Goal: Register for event/course

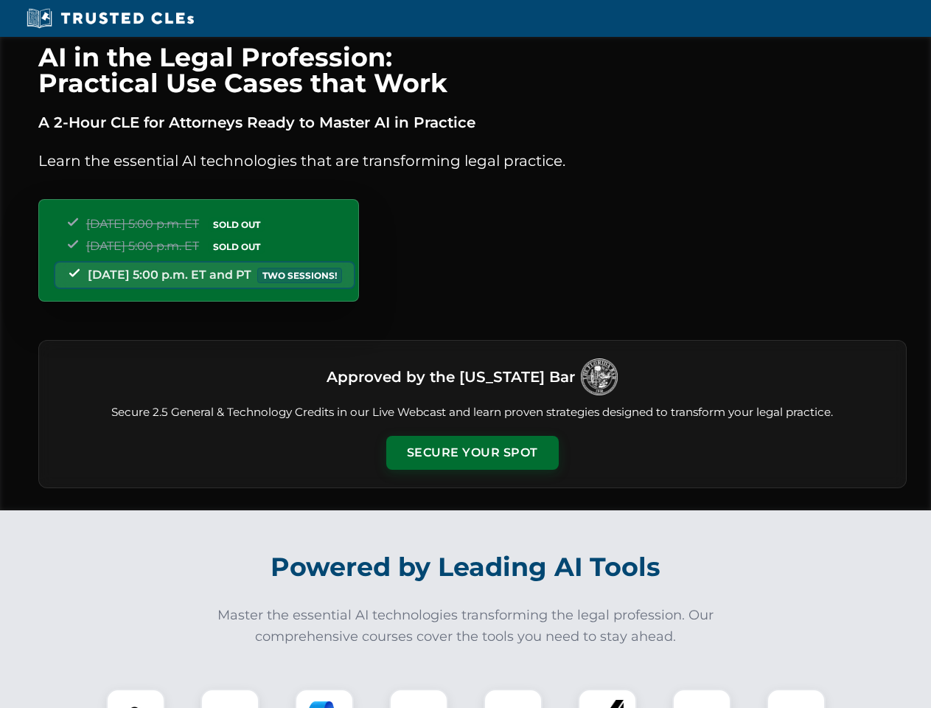
click at [472, 453] on button "Secure Your Spot" at bounding box center [472, 453] width 172 height 34
click at [136, 698] on img at bounding box center [135, 718] width 43 height 43
